Goal: Information Seeking & Learning: Learn about a topic

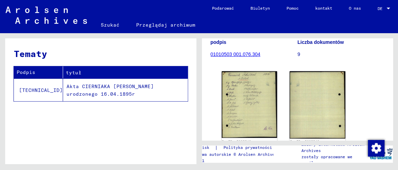
scroll to position [104, 0]
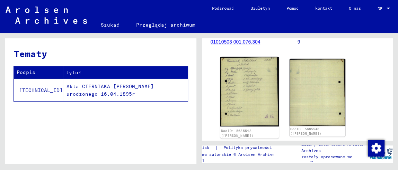
click at [256, 103] on img at bounding box center [249, 92] width 59 height 70
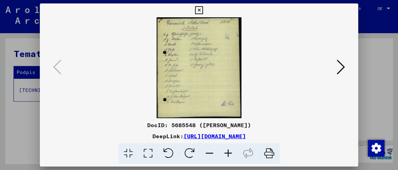
click at [345, 69] on icon at bounding box center [341, 67] width 8 height 17
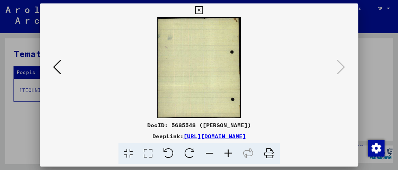
click at [58, 70] on icon at bounding box center [57, 67] width 8 height 17
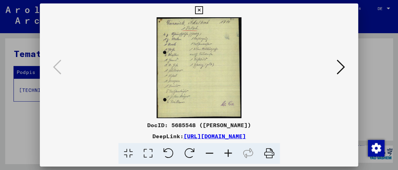
click at [228, 150] on icon at bounding box center [228, 153] width 19 height 21
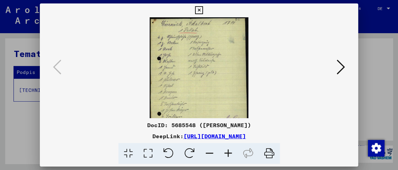
click at [228, 150] on icon at bounding box center [228, 153] width 19 height 21
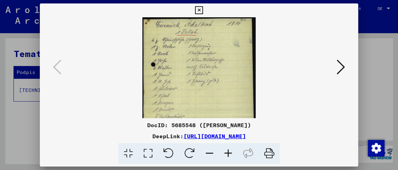
click at [228, 150] on icon at bounding box center [228, 153] width 19 height 21
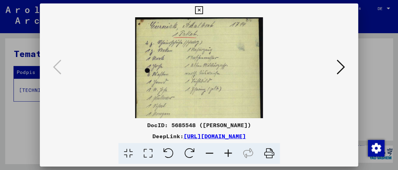
click at [228, 150] on icon at bounding box center [228, 153] width 19 height 21
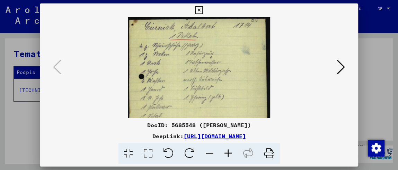
click at [228, 150] on icon at bounding box center [228, 153] width 19 height 21
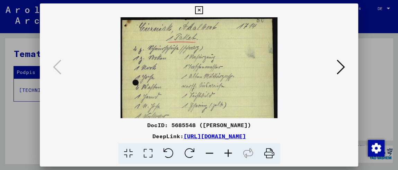
click at [228, 150] on icon at bounding box center [228, 153] width 19 height 21
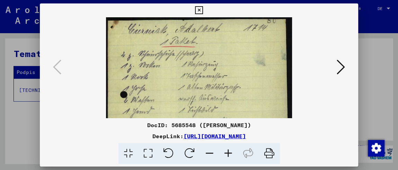
click at [228, 150] on icon at bounding box center [228, 153] width 19 height 21
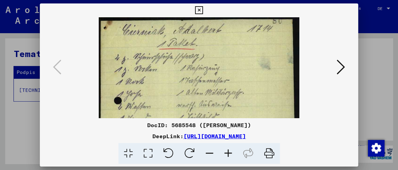
click at [228, 150] on icon at bounding box center [228, 153] width 19 height 21
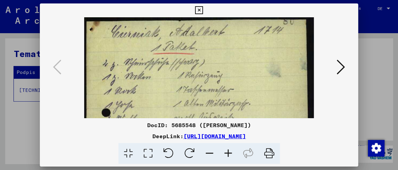
click at [148, 151] on icon at bounding box center [148, 153] width 20 height 21
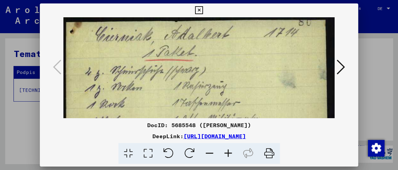
click at [148, 151] on icon at bounding box center [148, 153] width 20 height 21
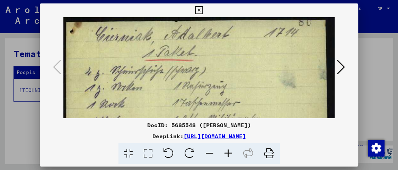
click at [184, 137] on font "[URL][DOMAIN_NAME]" at bounding box center [215, 136] width 62 height 7
click at [155, 153] on icon at bounding box center [148, 153] width 20 height 21
click at [129, 154] on icon at bounding box center [129, 153] width 20 height 21
